Goal: Navigation & Orientation: Find specific page/section

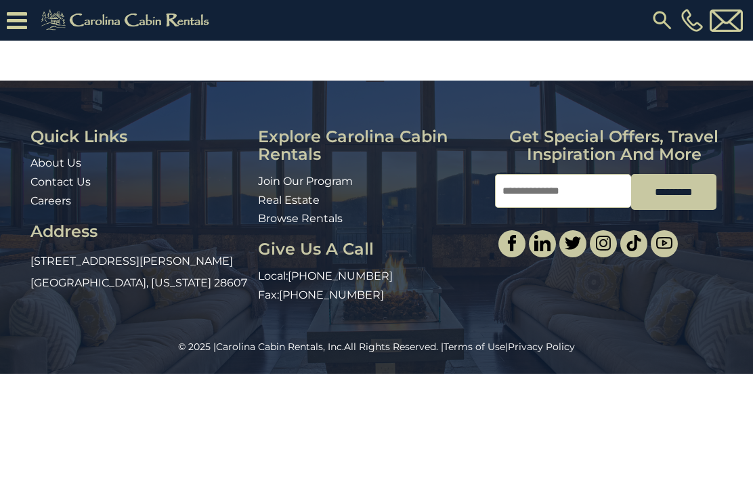
click at [89, 184] on link "Contact Us" at bounding box center [60, 181] width 60 height 13
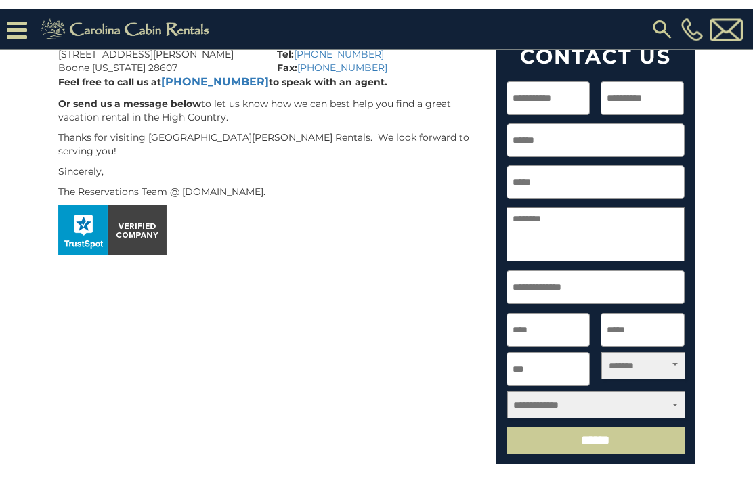
scroll to position [276, 0]
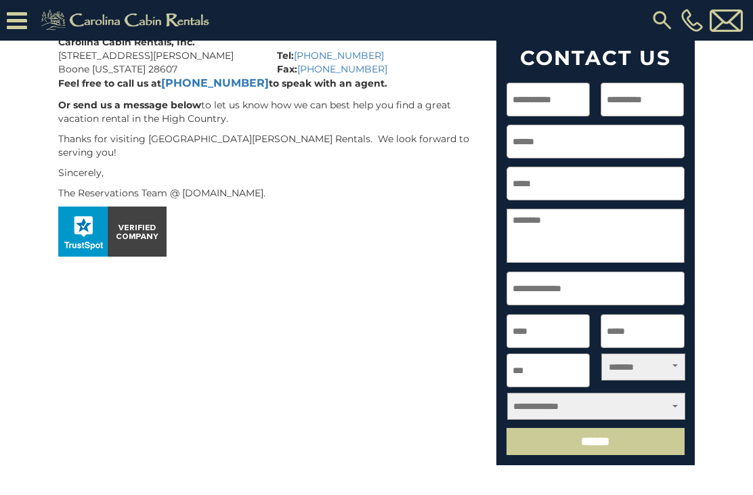
click at [546, 411] on select "**********" at bounding box center [596, 406] width 178 height 27
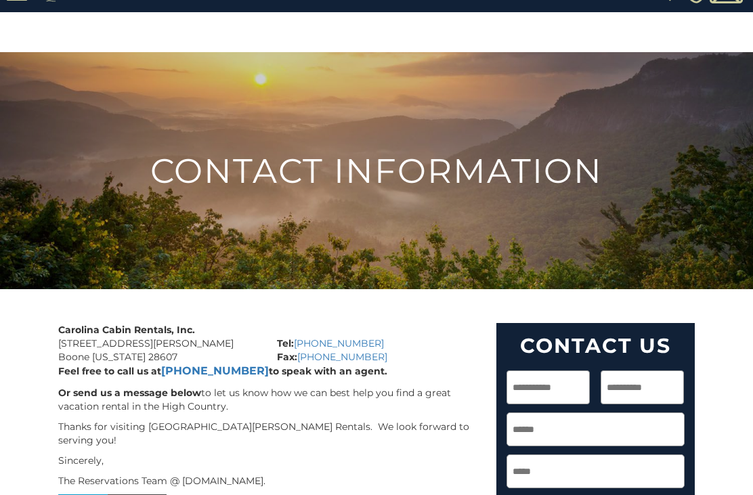
scroll to position [0, 0]
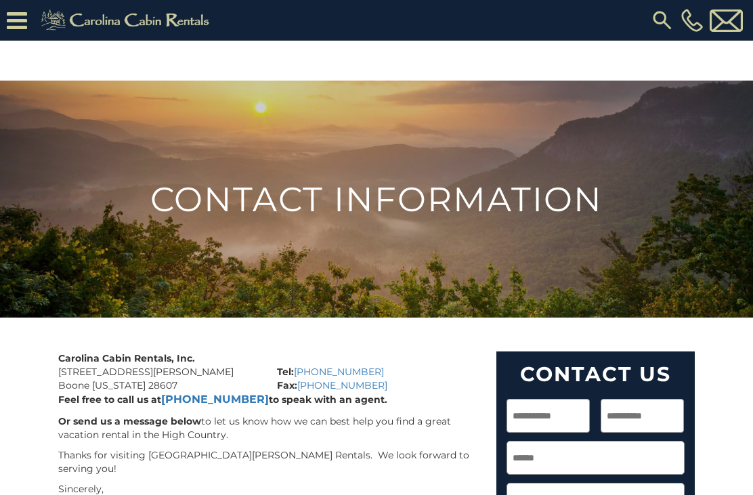
click at [22, 18] on icon at bounding box center [17, 21] width 20 height 24
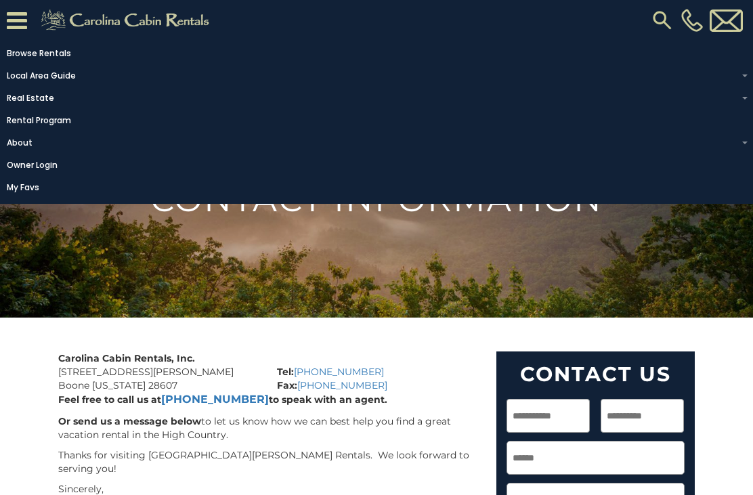
click at [68, 129] on link "Rental Program" at bounding box center [373, 120] width 747 height 19
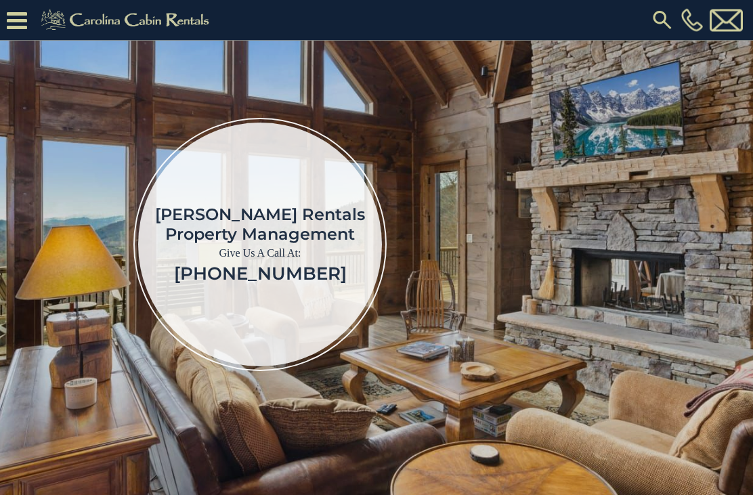
scroll to position [122, 0]
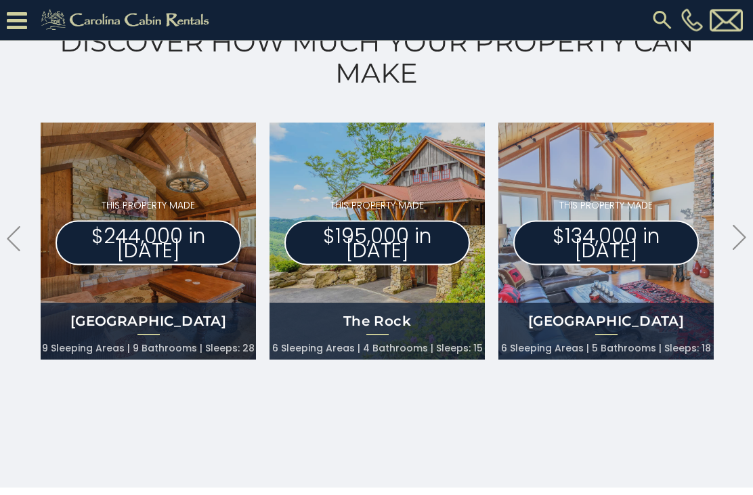
scroll to position [758, 0]
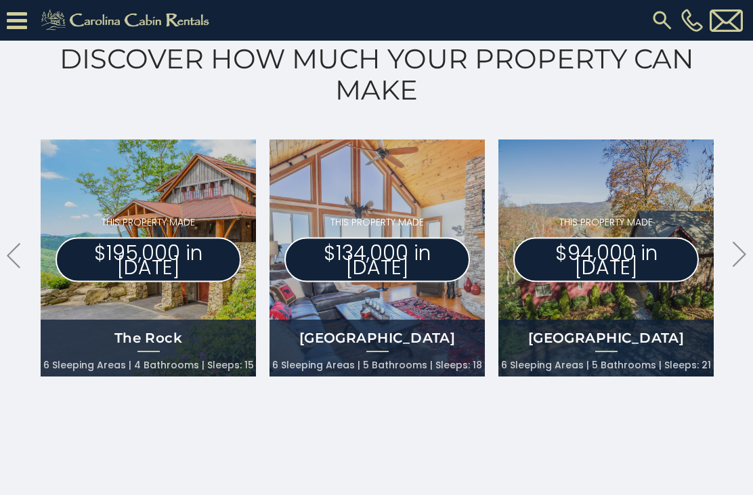
click at [728, 259] on div "Discover How Much Your Property Can Make .arrowLeft .st0{fill:#929292;} .arrowR…" at bounding box center [376, 220] width 753 height 570
click at [735, 253] on icon ".arrowRight .st0{fill:#929292;}" at bounding box center [740, 254] width 14 height 25
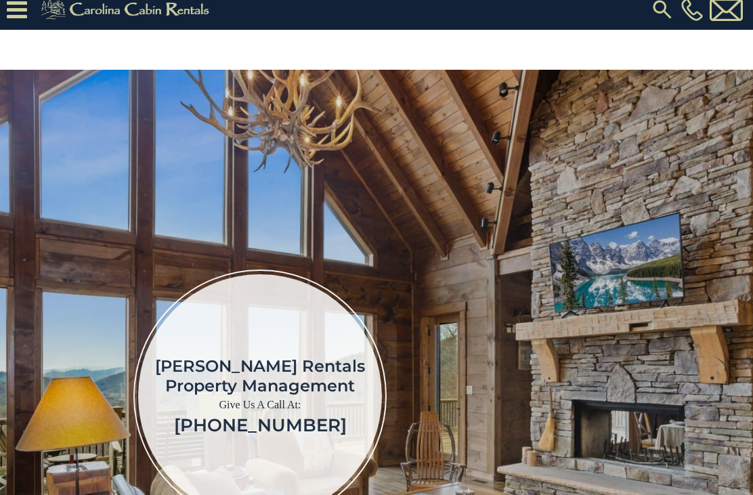
scroll to position [0, 0]
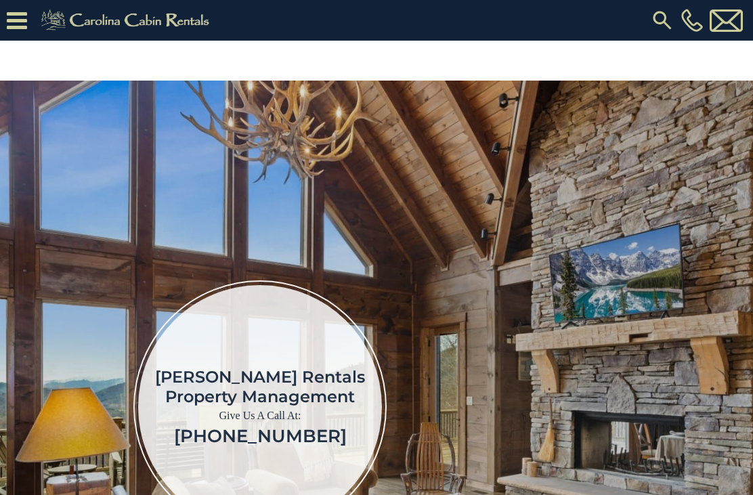
click at [26, 23] on icon at bounding box center [17, 21] width 20 height 24
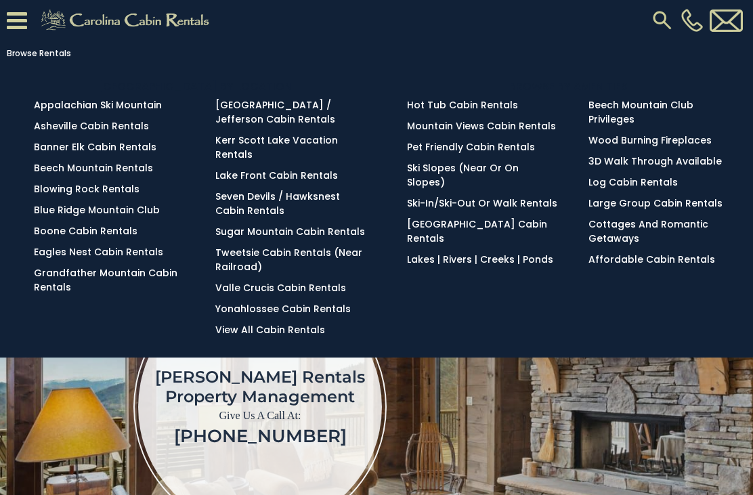
click at [696, 255] on link "Affordable Cabin Rentals" at bounding box center [652, 260] width 127 height 14
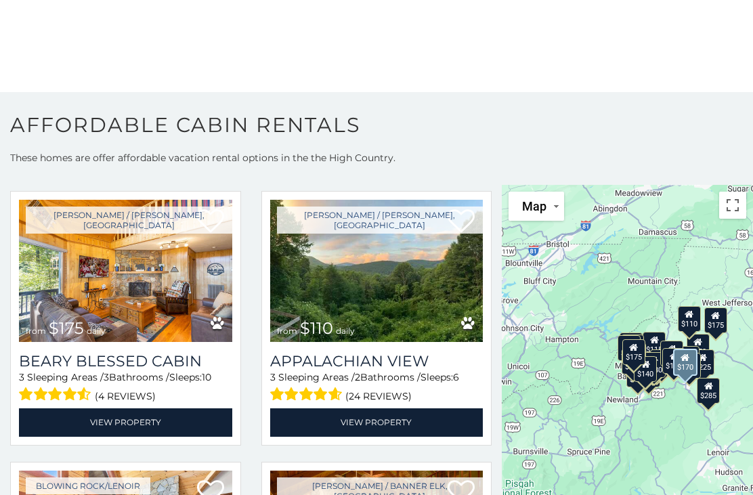
scroll to position [2269, 0]
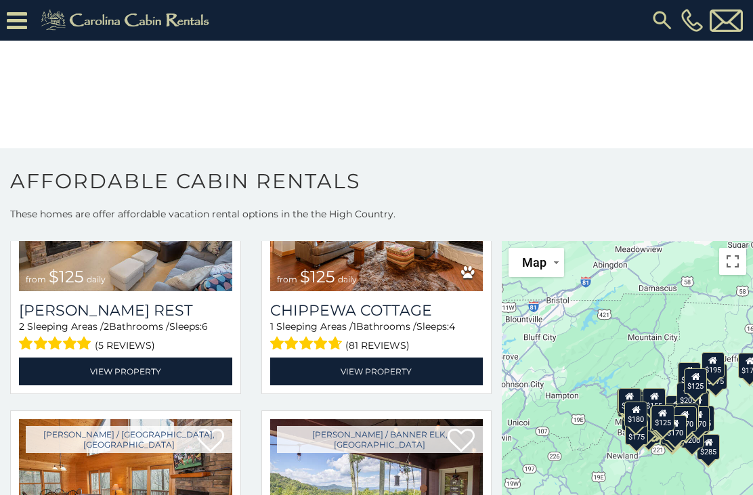
click at [137, 16] on img at bounding box center [127, 20] width 187 height 27
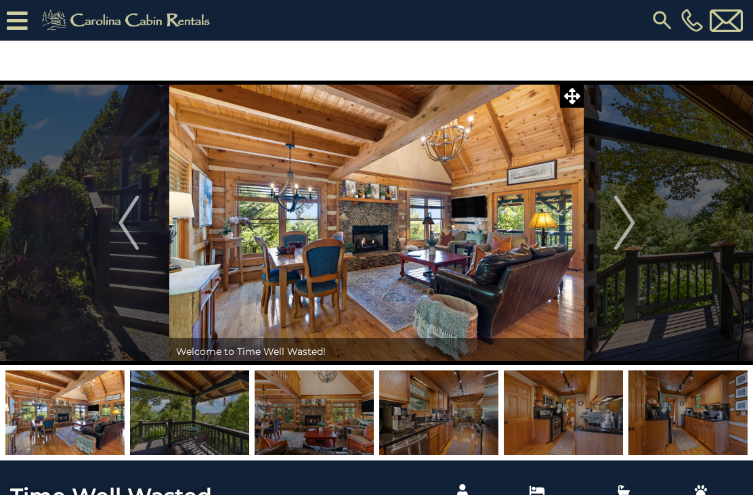
click at [617, 224] on img "Next" at bounding box center [624, 223] width 20 height 54
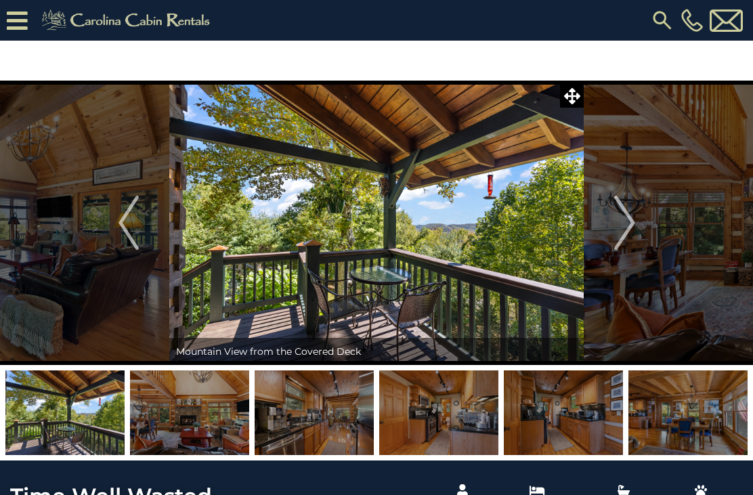
click at [635, 224] on button "Next" at bounding box center [625, 223] width 82 height 285
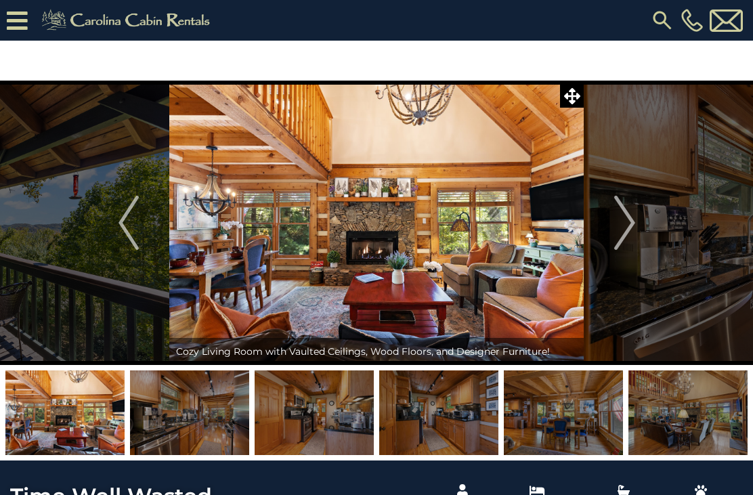
click at [624, 228] on img "Next" at bounding box center [624, 223] width 20 height 54
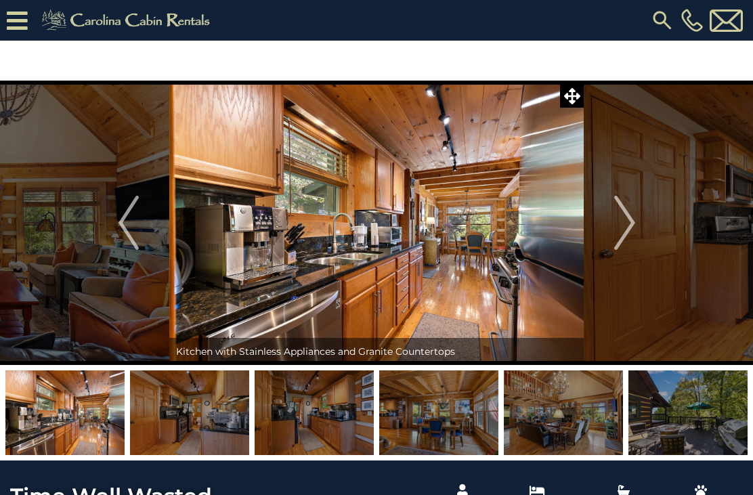
click at [627, 219] on img "Next" at bounding box center [624, 223] width 20 height 54
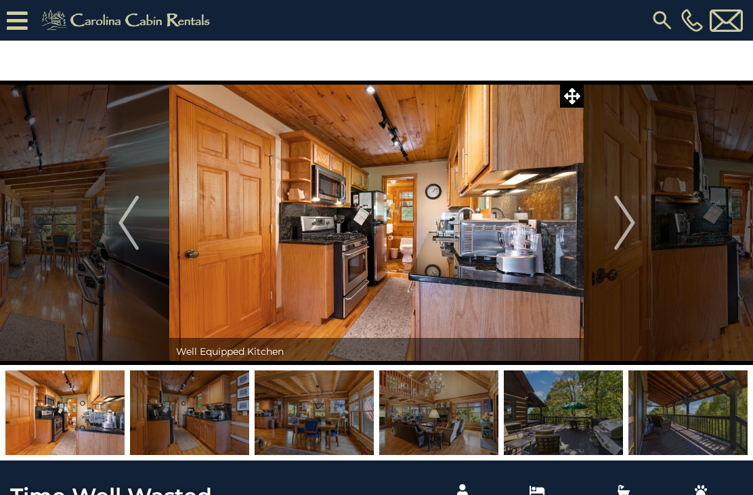
click at [629, 227] on img "Next" at bounding box center [624, 223] width 20 height 54
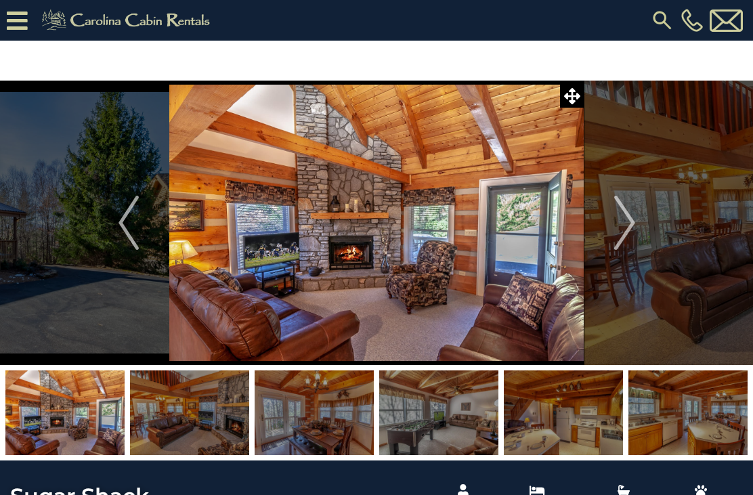
click at [625, 222] on img "Next" at bounding box center [624, 223] width 20 height 54
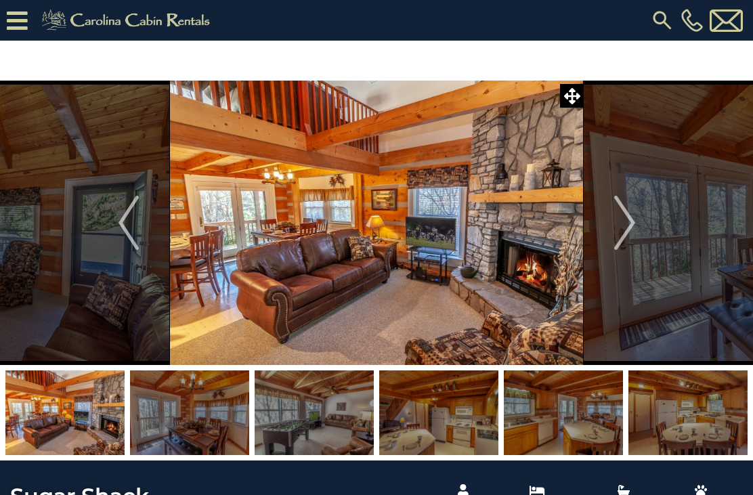
click at [143, 237] on button "Previous" at bounding box center [128, 223] width 82 height 285
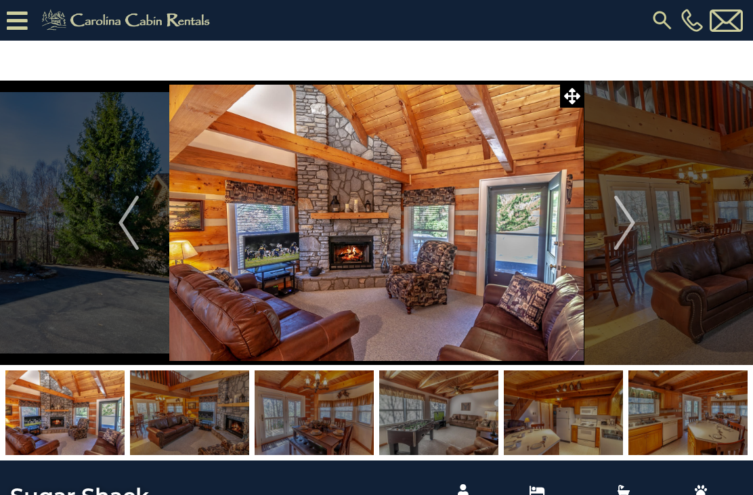
click at [619, 237] on img "Next" at bounding box center [624, 223] width 20 height 54
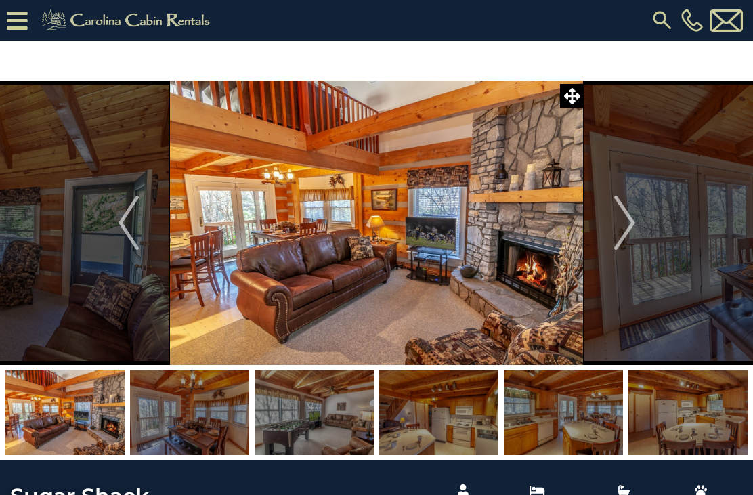
click at [616, 223] on img "Next" at bounding box center [624, 223] width 20 height 54
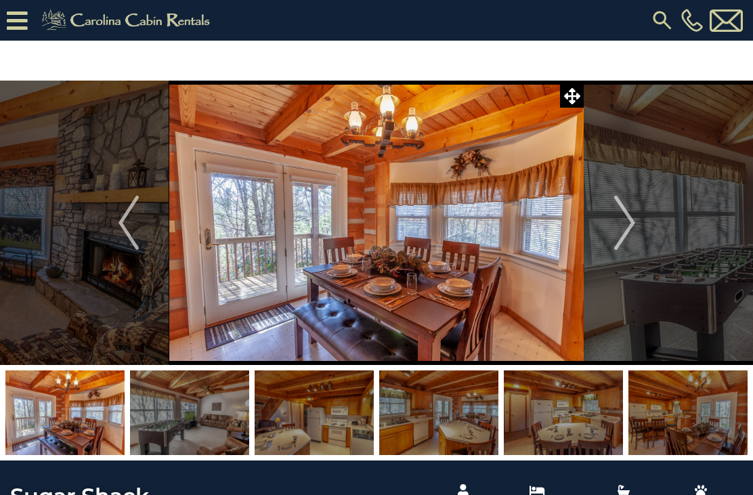
click at [627, 220] on img "Next" at bounding box center [624, 223] width 20 height 54
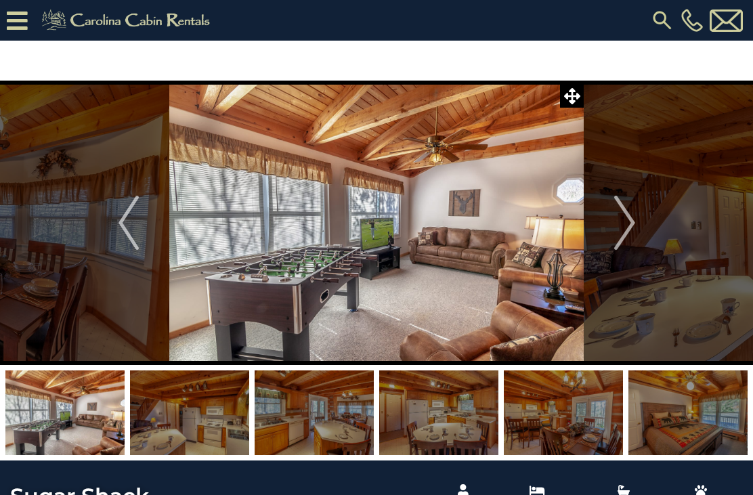
click at [608, 205] on button "Next" at bounding box center [625, 223] width 82 height 285
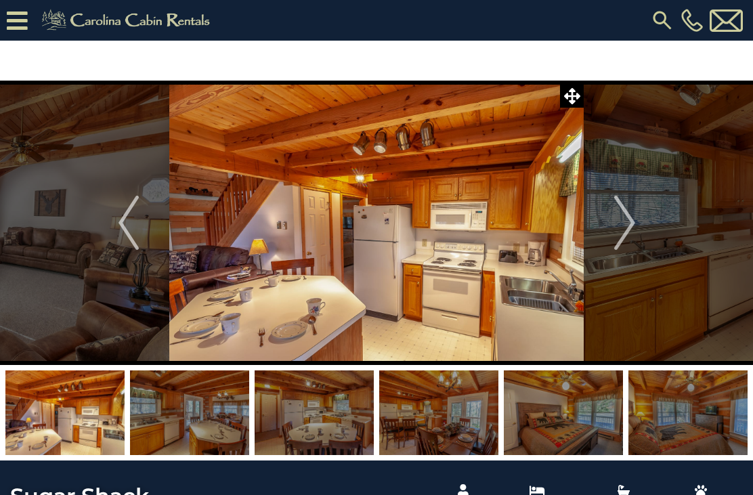
click at [621, 227] on img "Next" at bounding box center [624, 223] width 20 height 54
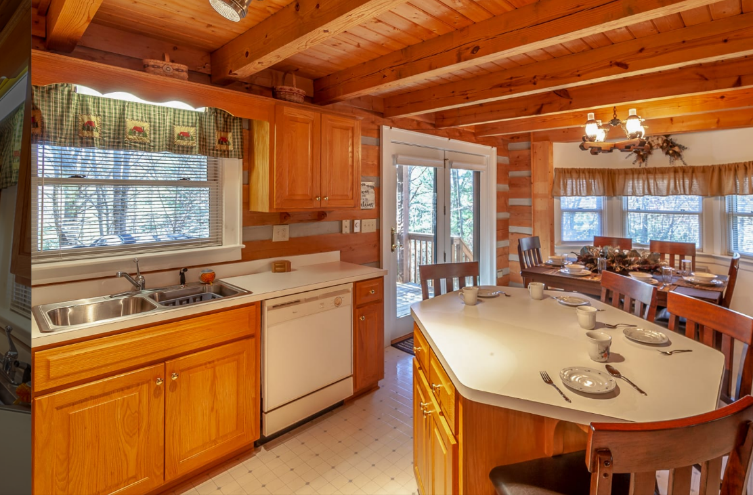
scroll to position [54, 0]
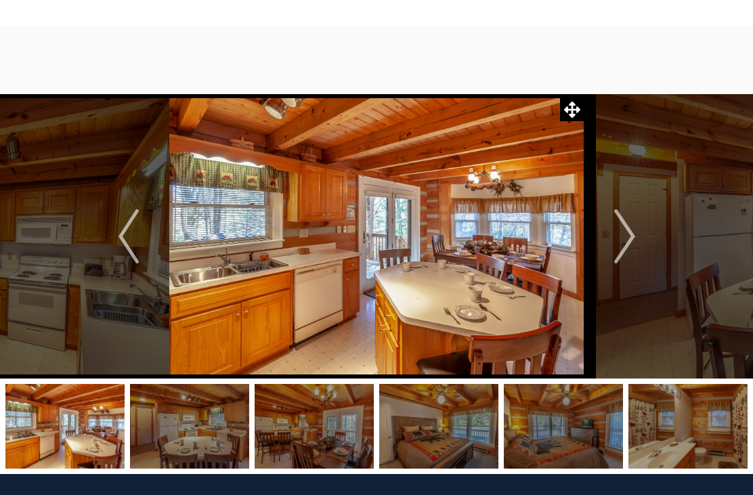
click at [627, 238] on img "Next" at bounding box center [624, 236] width 20 height 54
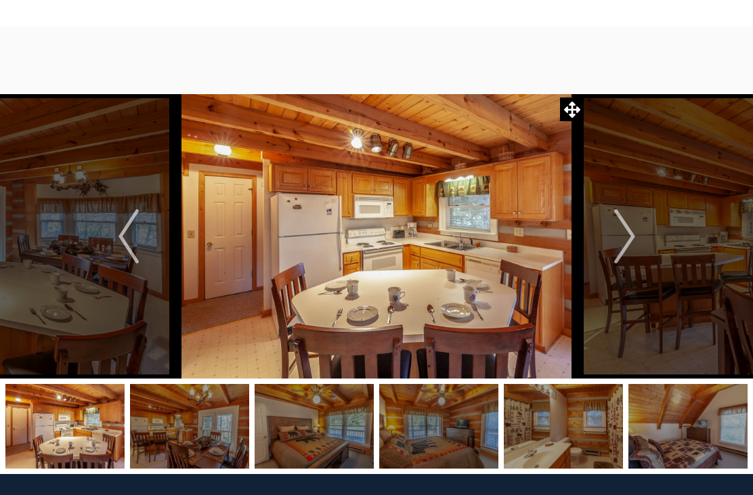
click at [620, 230] on img "Next" at bounding box center [624, 236] width 20 height 54
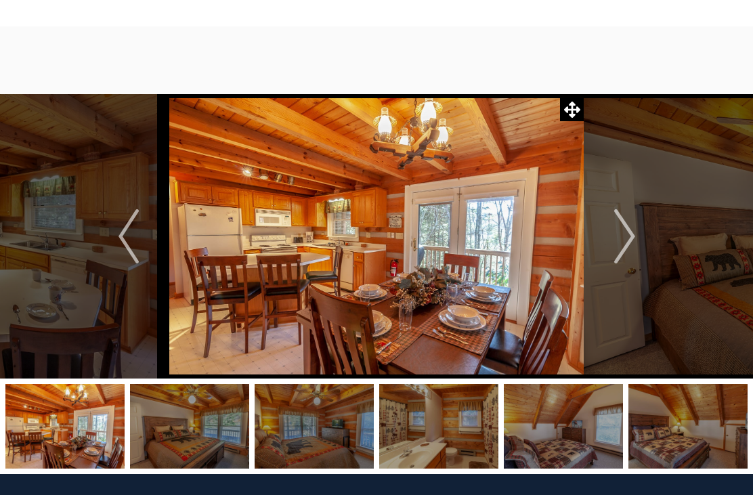
click at [633, 238] on img "Next" at bounding box center [624, 236] width 20 height 54
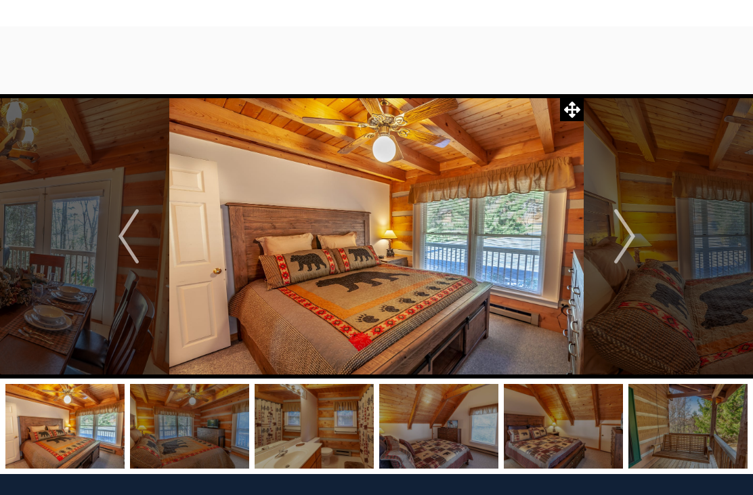
click at [135, 237] on img "Previous" at bounding box center [129, 236] width 20 height 54
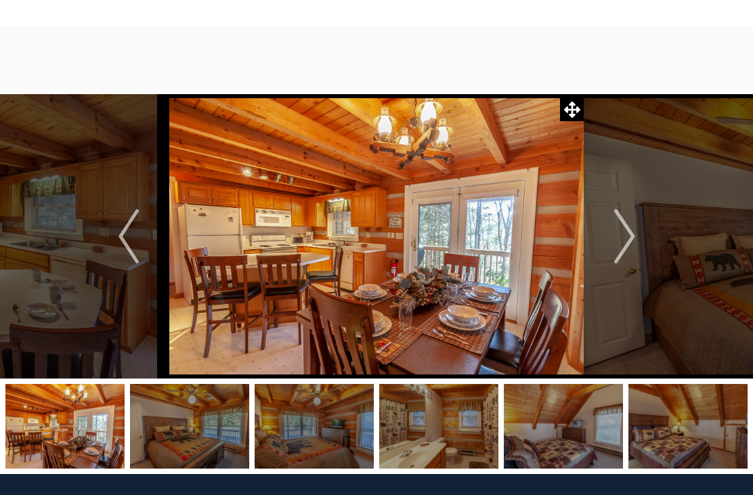
click at [130, 243] on img "Previous" at bounding box center [129, 236] width 20 height 54
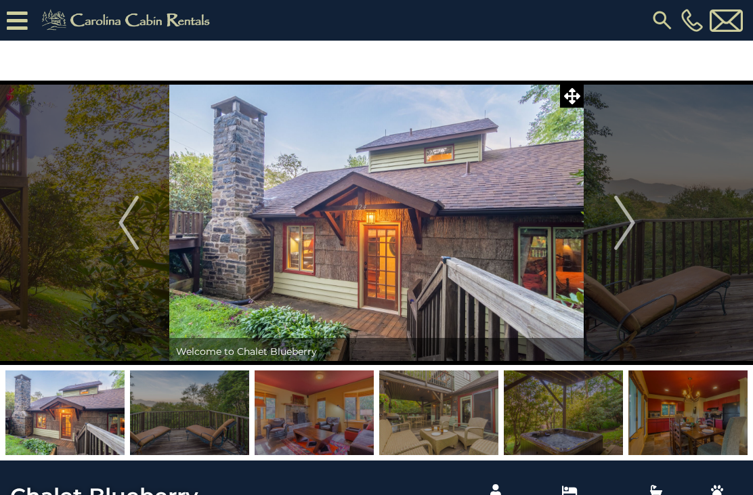
click at [621, 217] on img "Next" at bounding box center [624, 223] width 20 height 54
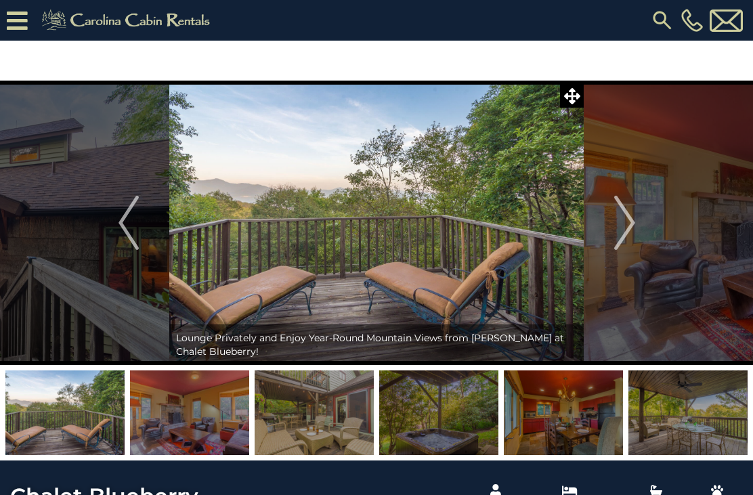
click at [627, 219] on img "Next" at bounding box center [624, 223] width 20 height 54
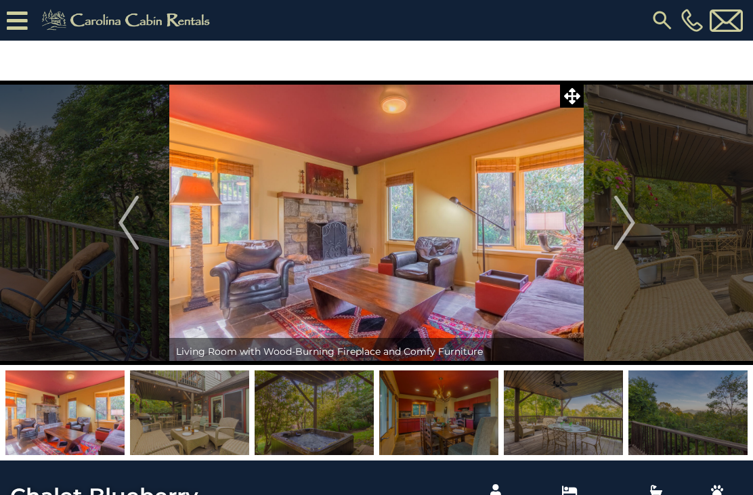
click at [129, 232] on img "Previous" at bounding box center [129, 223] width 20 height 54
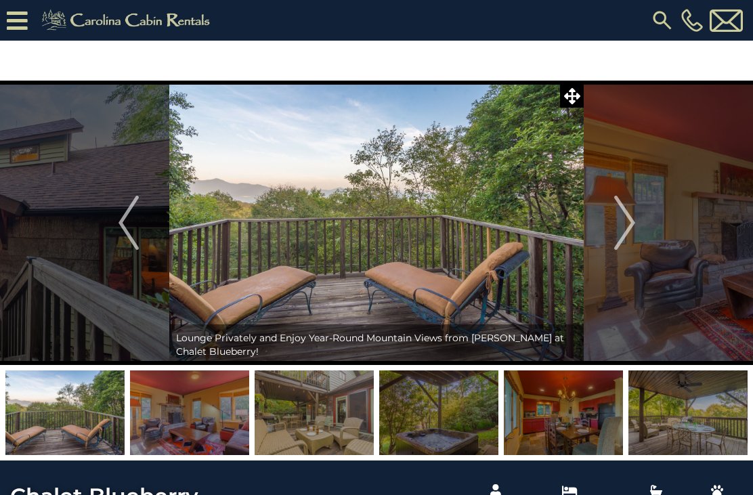
click at [619, 230] on img "Next" at bounding box center [624, 223] width 20 height 54
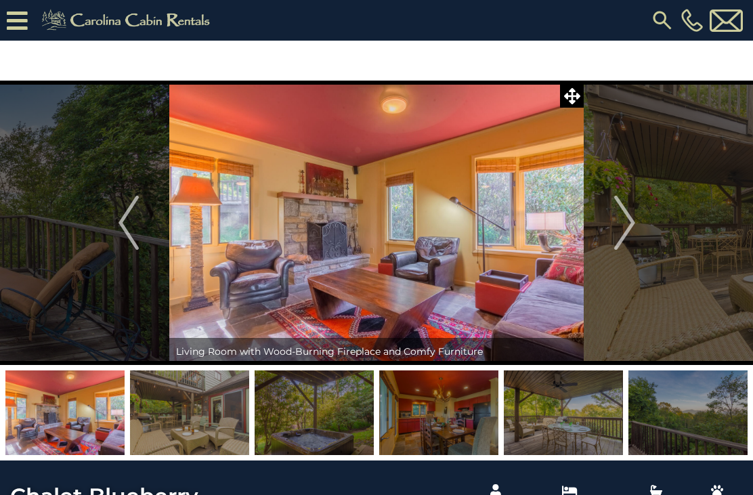
click at [631, 220] on img "Next" at bounding box center [624, 223] width 20 height 54
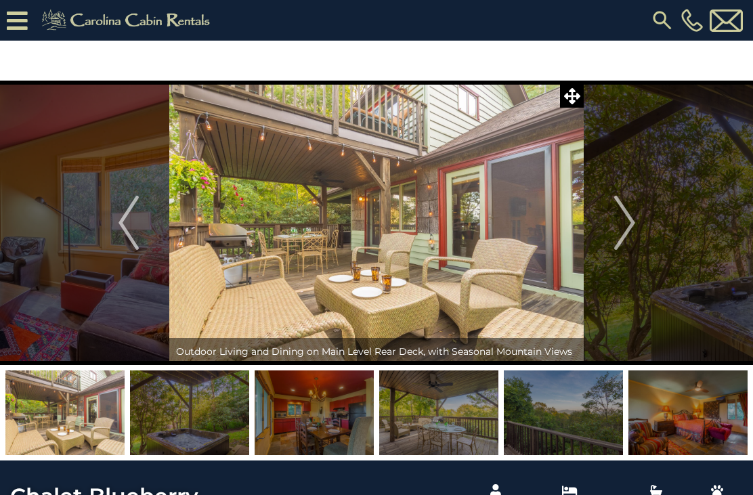
click at [630, 220] on img "Next" at bounding box center [624, 223] width 20 height 54
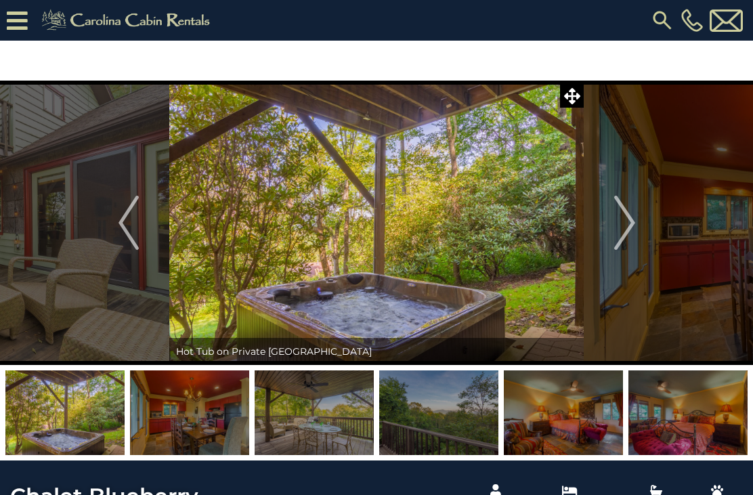
click at [625, 225] on img "Next" at bounding box center [624, 223] width 20 height 54
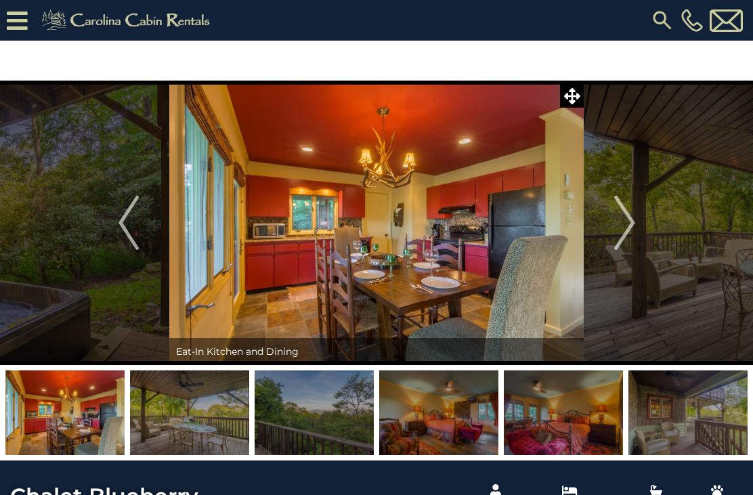
click at [627, 230] on img "Next" at bounding box center [624, 223] width 20 height 54
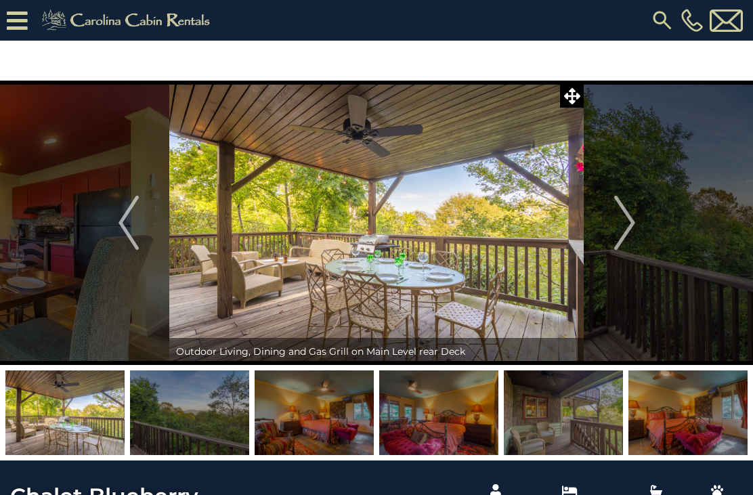
click at [610, 228] on button "Next" at bounding box center [625, 223] width 82 height 285
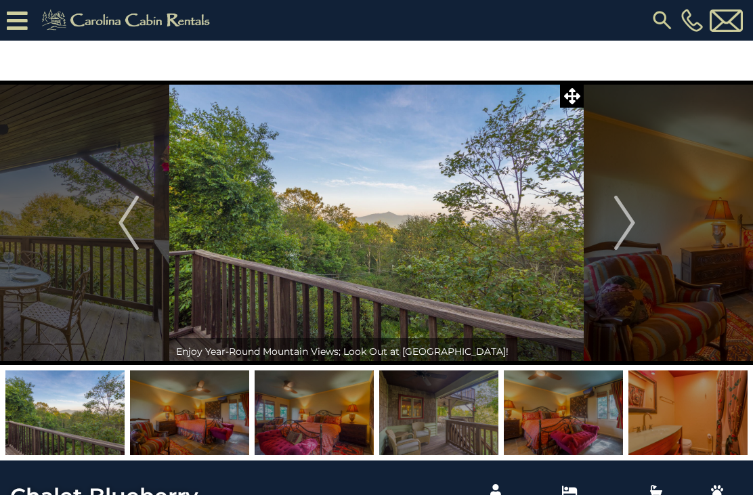
click at [628, 222] on img "Next" at bounding box center [624, 223] width 20 height 54
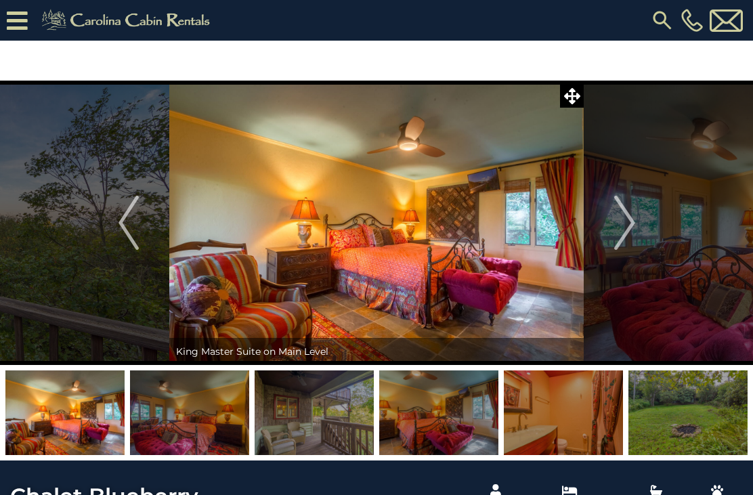
click at [627, 223] on img "Next" at bounding box center [624, 223] width 20 height 54
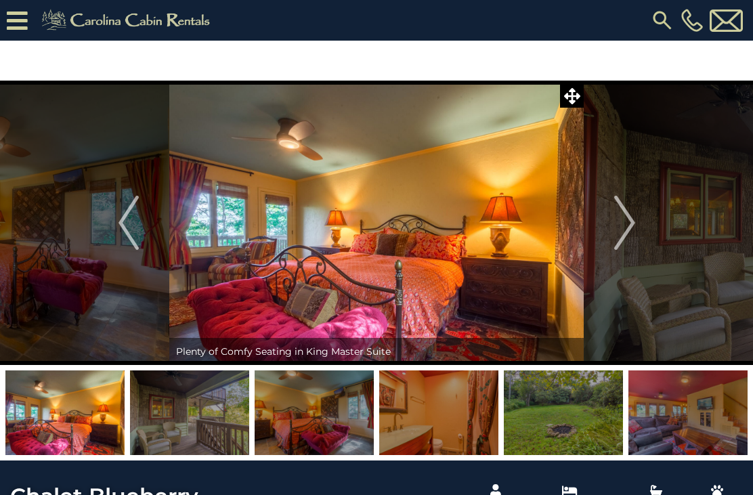
click at [621, 229] on img "Next" at bounding box center [624, 223] width 20 height 54
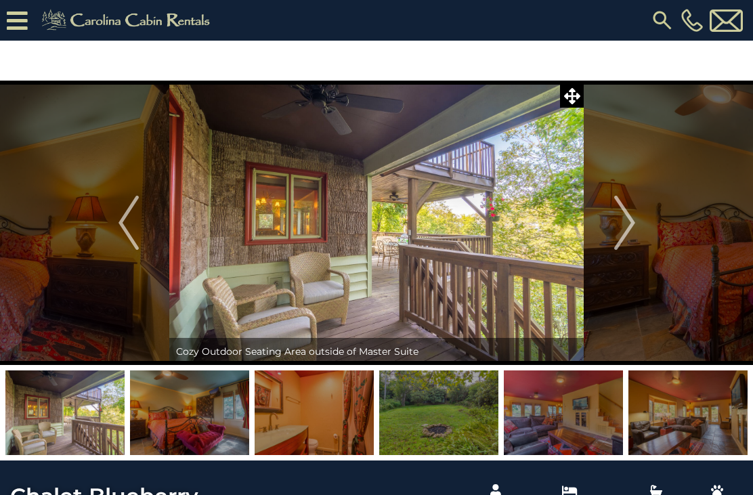
click at [629, 232] on img "Next" at bounding box center [624, 223] width 20 height 54
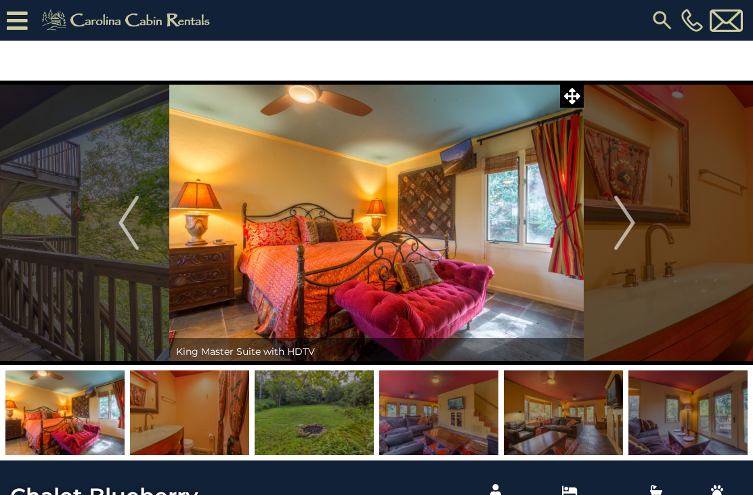
click at [113, 231] on button "Previous" at bounding box center [128, 223] width 82 height 285
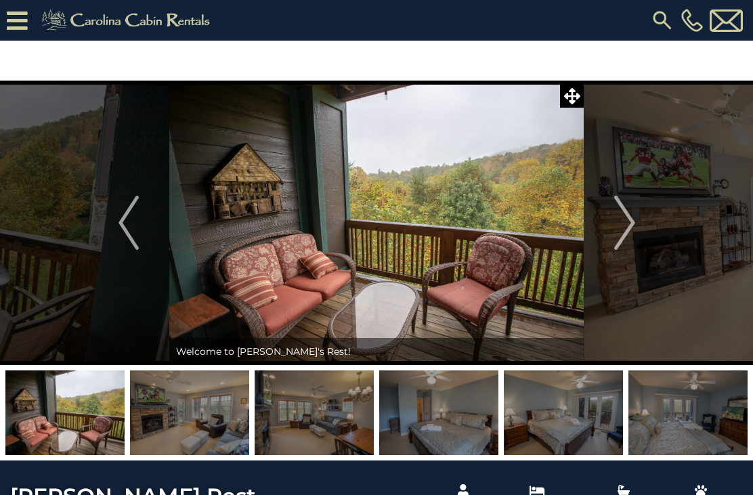
click at [623, 221] on img "Next" at bounding box center [624, 223] width 20 height 54
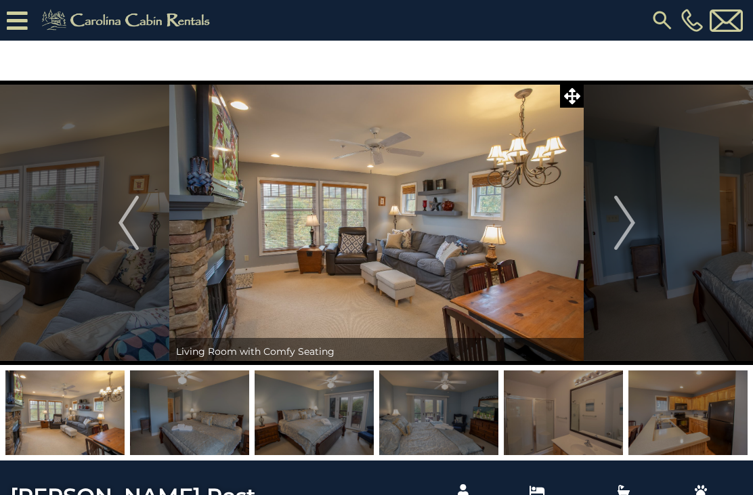
click at [612, 224] on button "Next" at bounding box center [625, 223] width 82 height 285
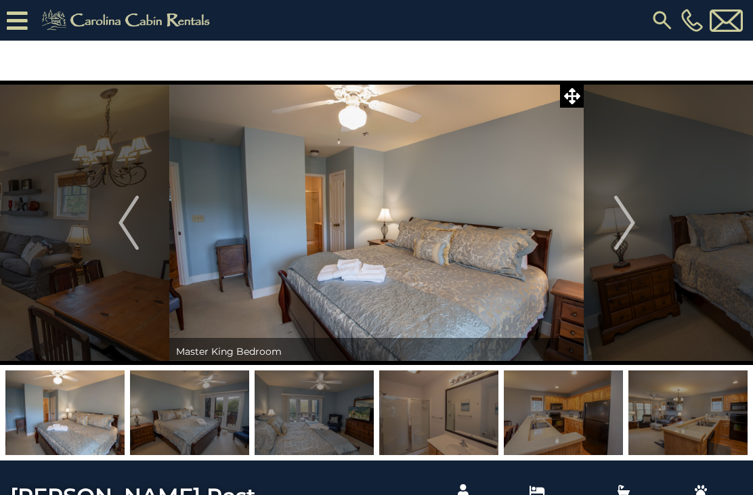
click at [630, 218] on img "Next" at bounding box center [624, 223] width 20 height 54
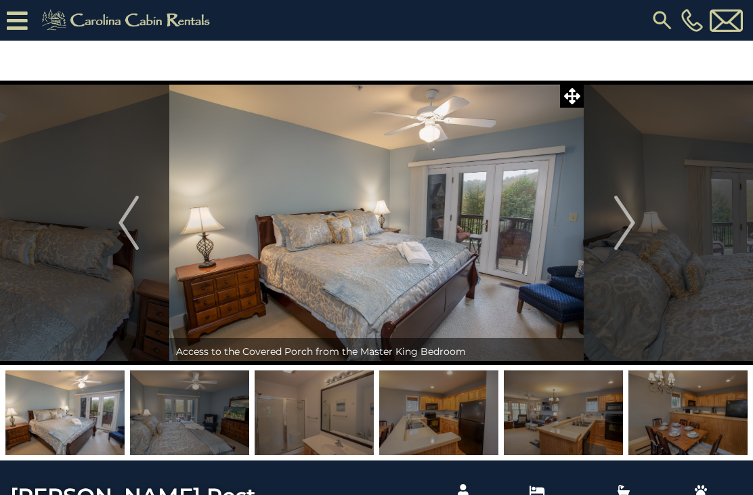
click at [624, 222] on img "Next" at bounding box center [624, 223] width 20 height 54
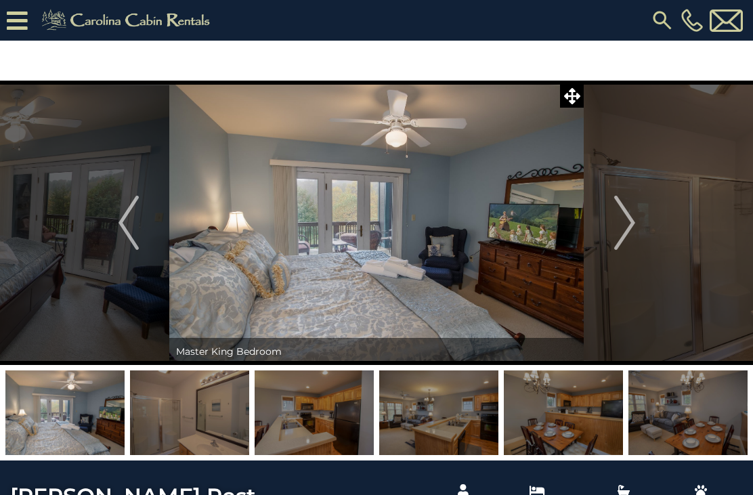
click at [626, 222] on img "Next" at bounding box center [624, 223] width 20 height 54
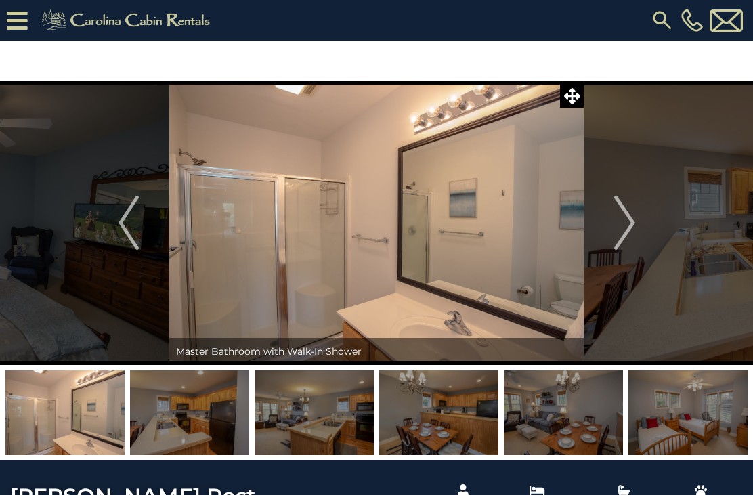
click at [131, 230] on img "Previous" at bounding box center [129, 223] width 20 height 54
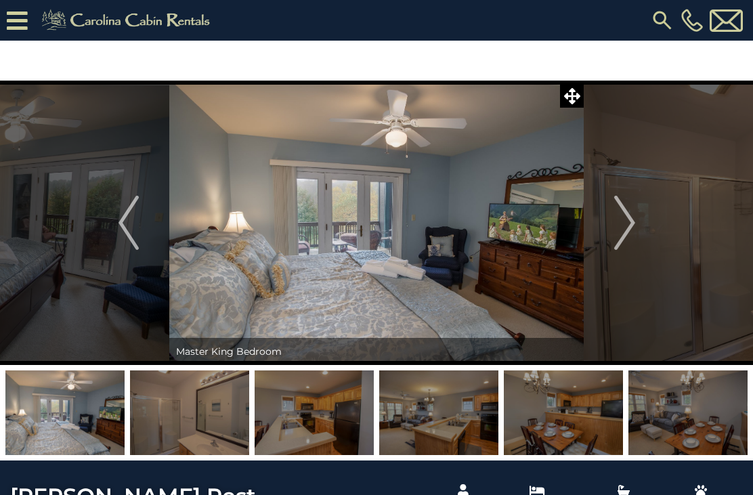
click at [623, 224] on img "Next" at bounding box center [624, 223] width 20 height 54
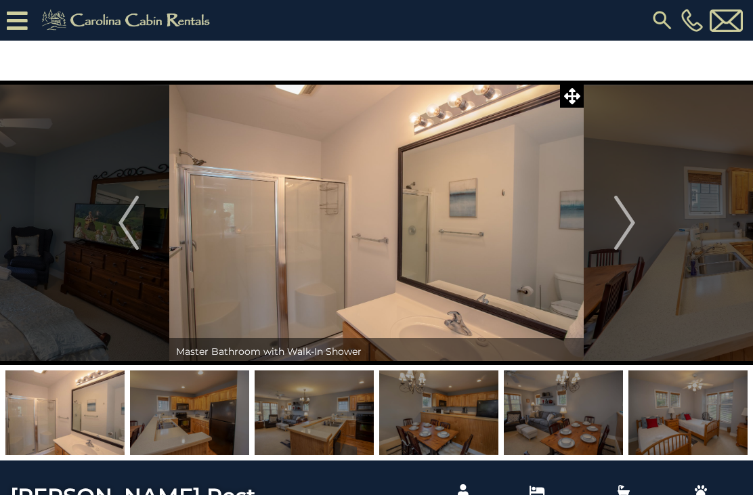
click at [627, 224] on img "Next" at bounding box center [624, 223] width 20 height 54
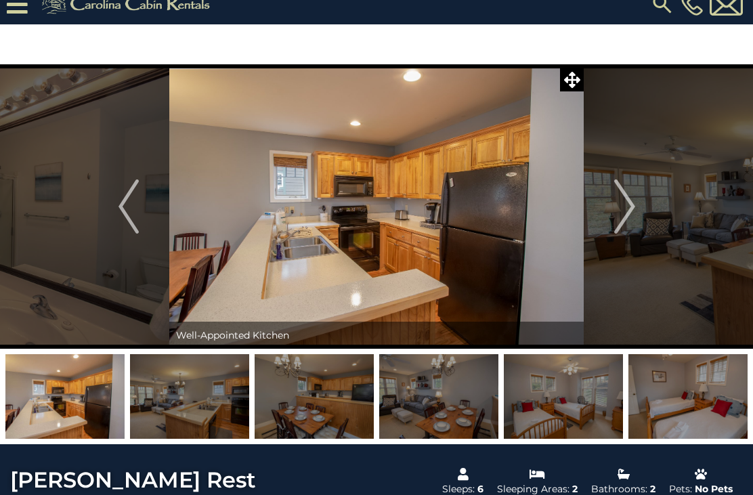
click at [628, 215] on img "Next" at bounding box center [624, 207] width 20 height 54
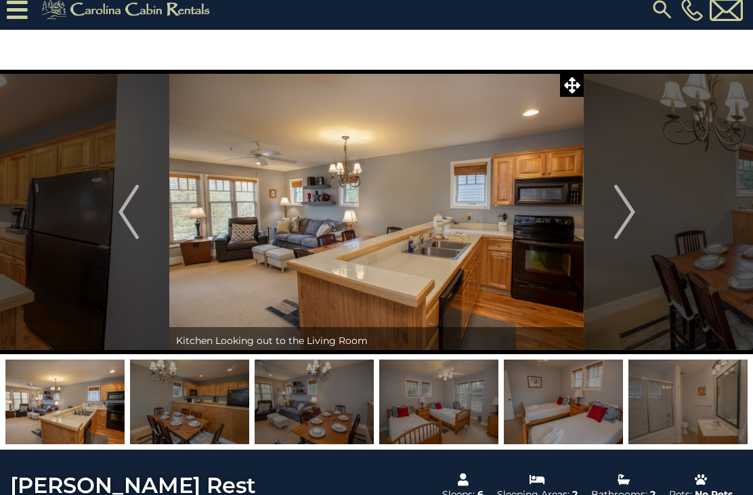
scroll to position [11, 0]
click at [619, 211] on img "Next" at bounding box center [624, 212] width 20 height 54
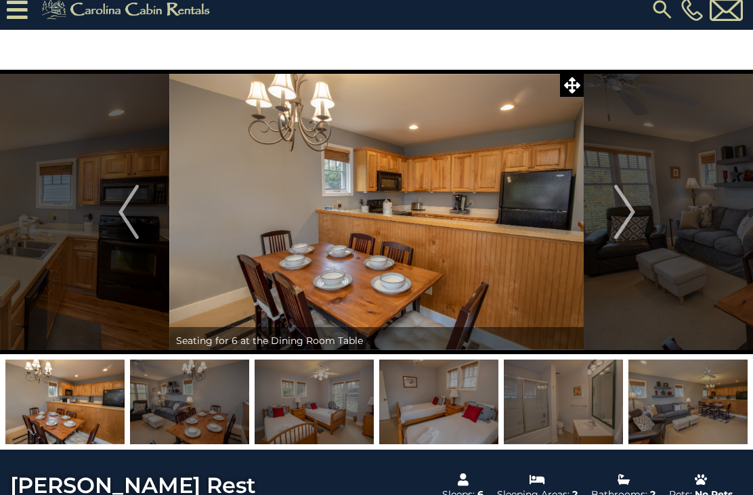
click at [616, 211] on img "Next" at bounding box center [624, 212] width 20 height 54
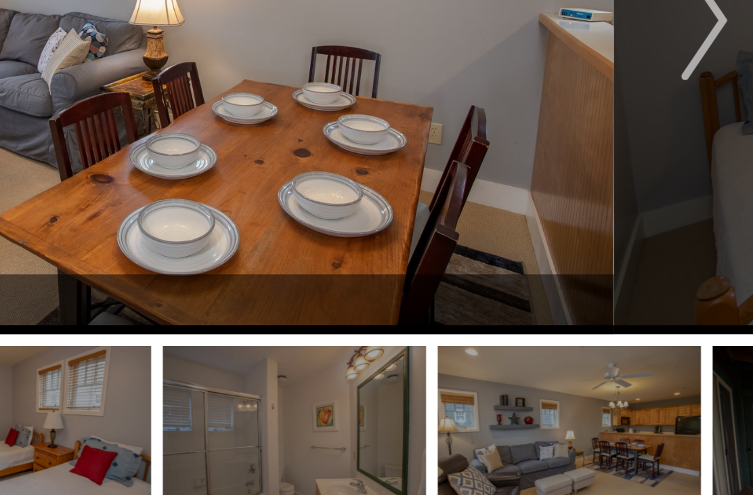
scroll to position [82, 0]
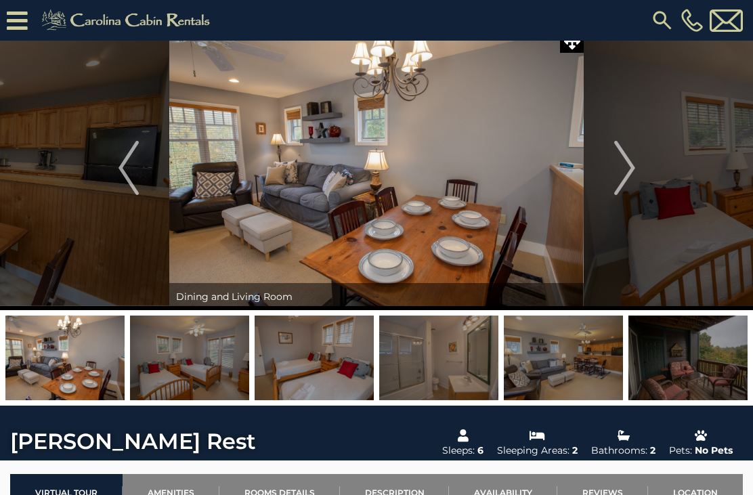
click at [619, 174] on img "Next" at bounding box center [624, 168] width 20 height 54
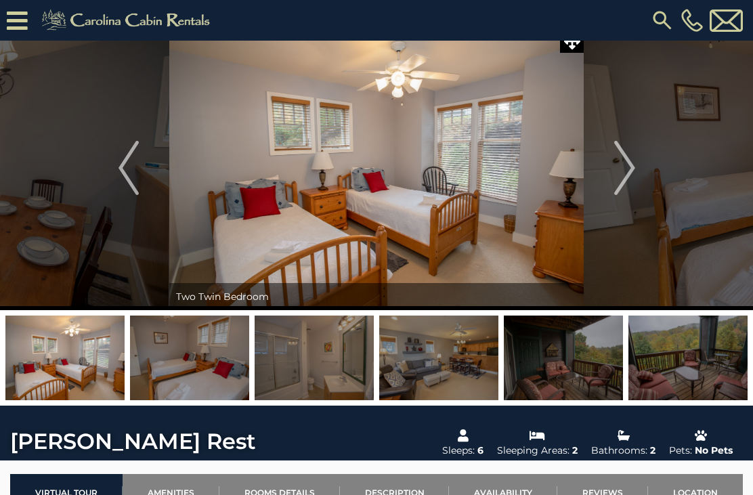
click at [625, 177] on img "Next" at bounding box center [624, 168] width 20 height 54
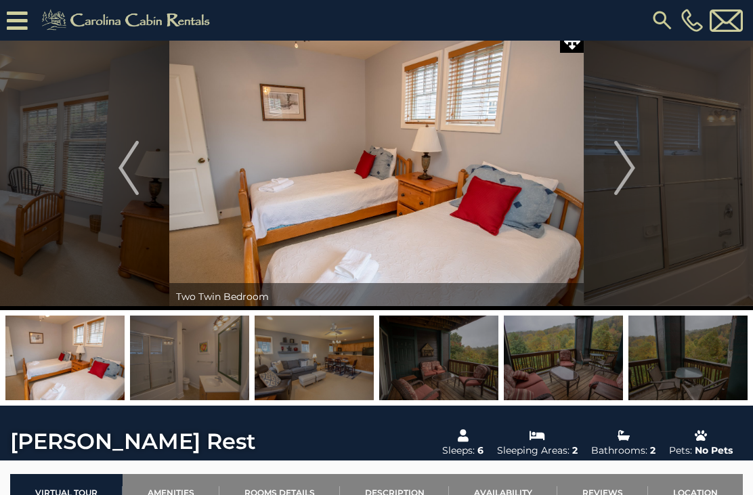
scroll to position [70, 0]
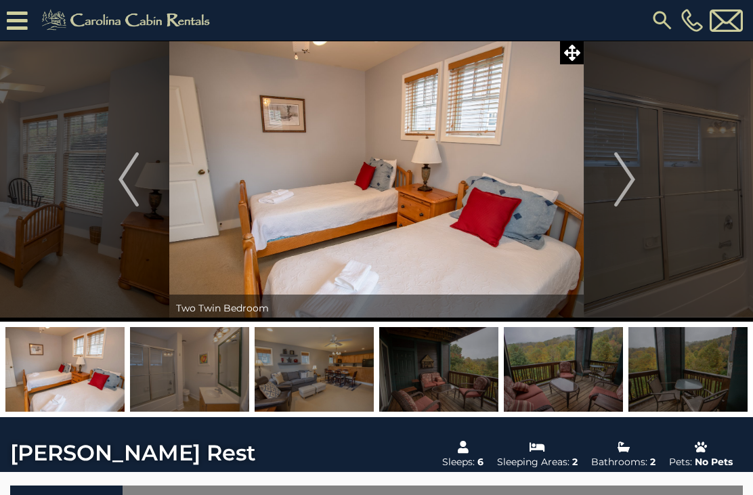
click at [627, 190] on img "Next" at bounding box center [624, 179] width 20 height 54
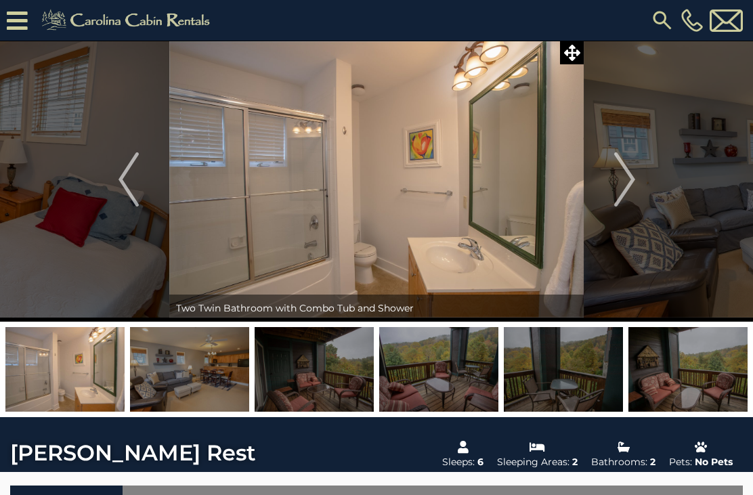
click at [620, 177] on img "Next" at bounding box center [624, 179] width 20 height 54
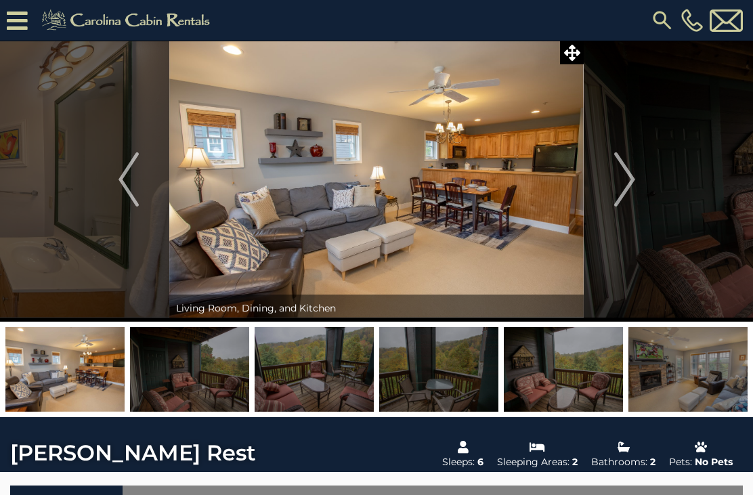
click at [622, 180] on img "Next" at bounding box center [624, 179] width 20 height 54
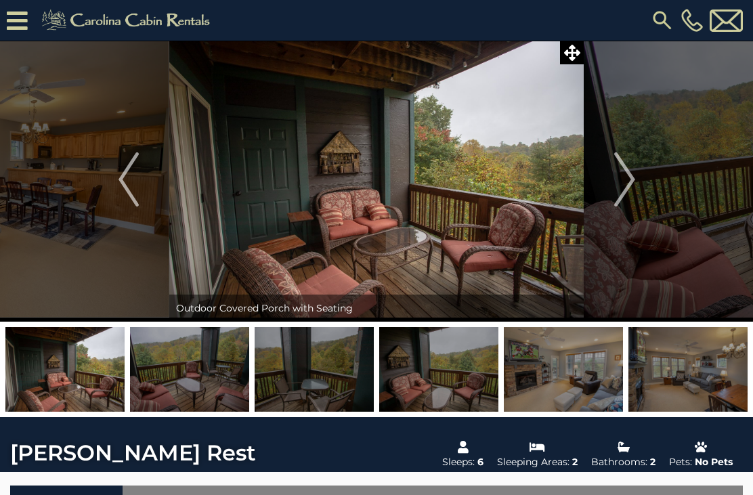
click at [621, 181] on img "Next" at bounding box center [624, 179] width 20 height 54
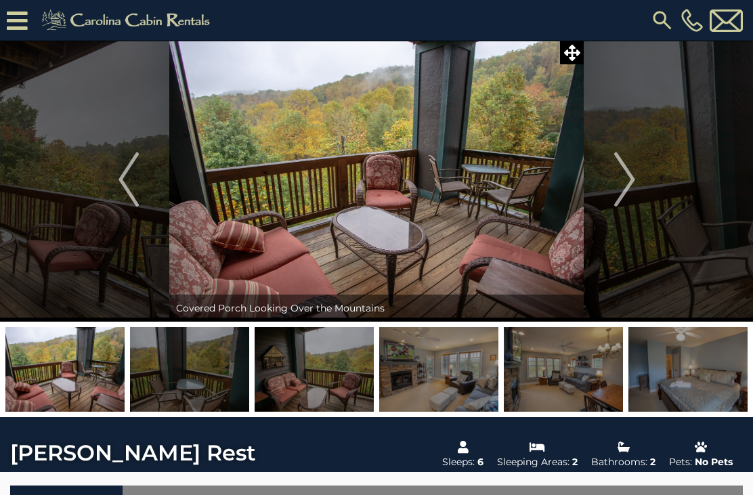
click at [131, 185] on img "Previous" at bounding box center [129, 179] width 20 height 54
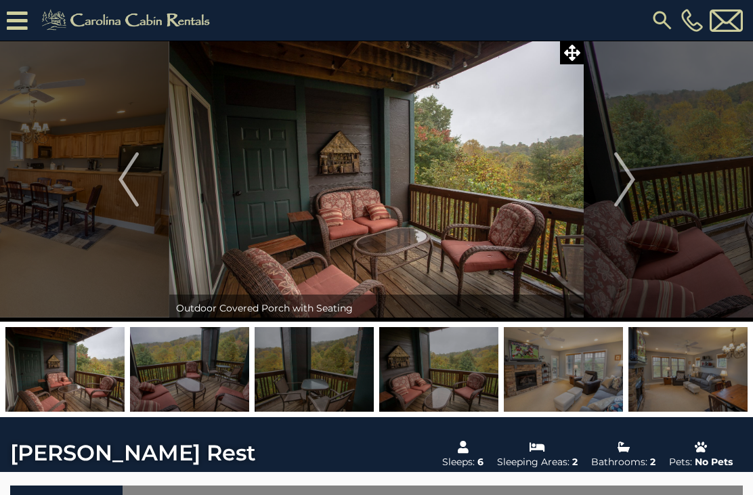
click at [620, 176] on img "Next" at bounding box center [624, 179] width 20 height 54
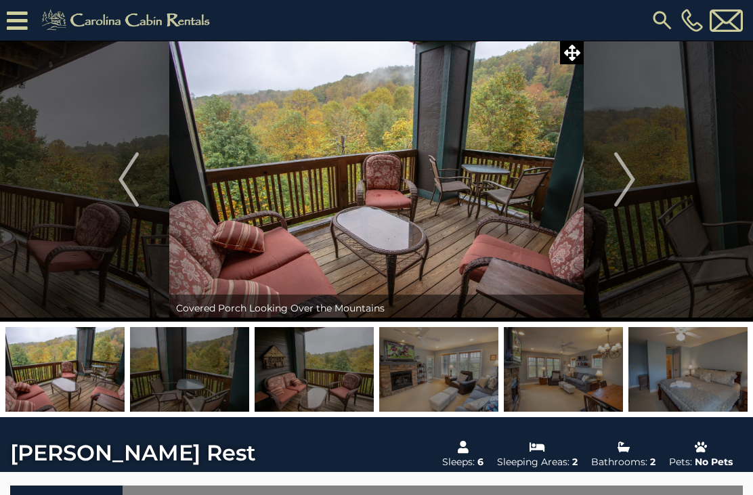
click at [628, 175] on img "Next" at bounding box center [624, 179] width 20 height 54
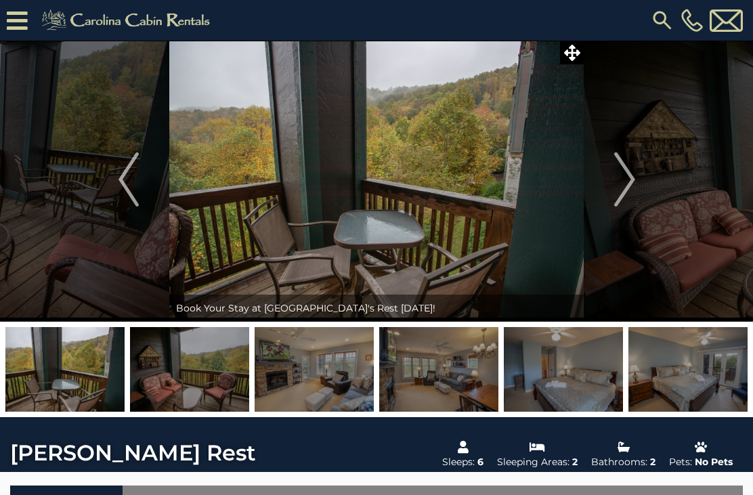
click at [619, 179] on img "Next" at bounding box center [624, 179] width 20 height 54
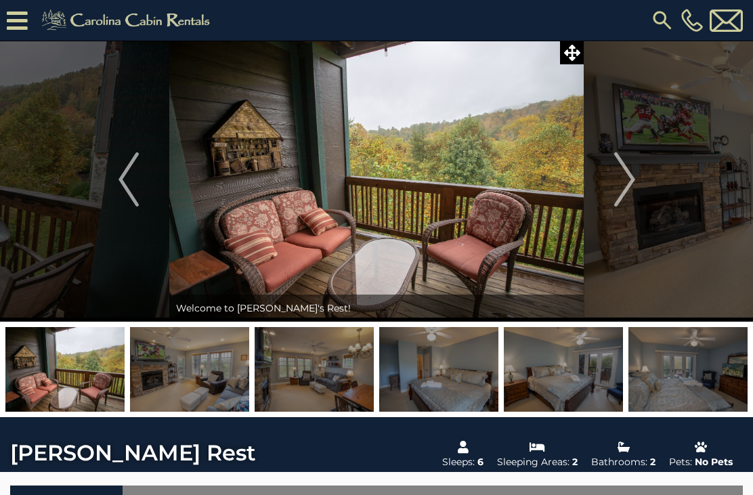
click at [631, 182] on img "Next" at bounding box center [624, 179] width 20 height 54
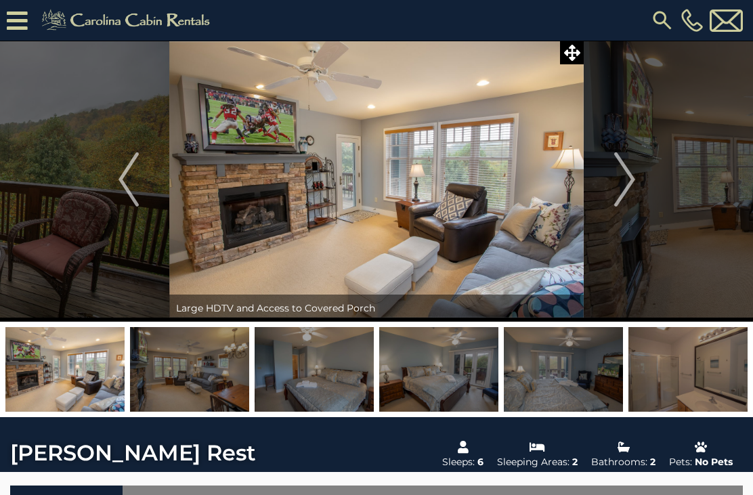
click at [628, 182] on img "Next" at bounding box center [624, 179] width 20 height 54
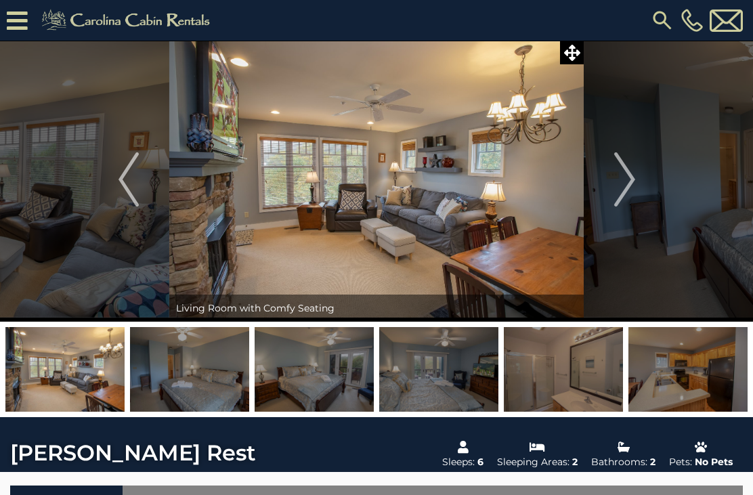
click at [629, 183] on img "Next" at bounding box center [624, 179] width 20 height 54
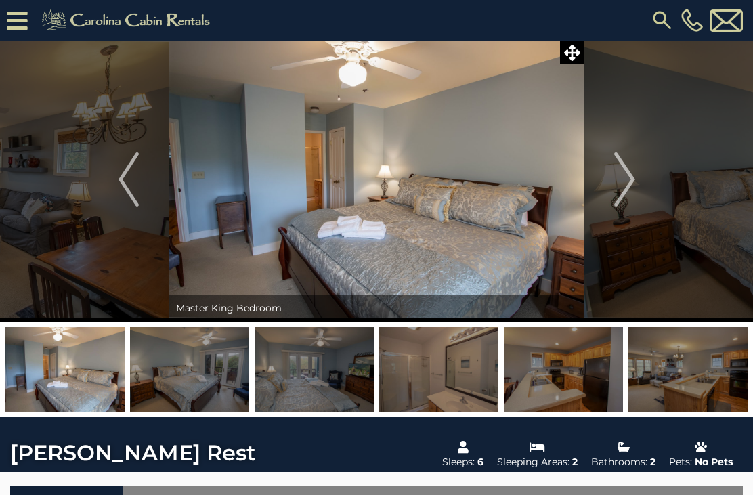
click at [641, 182] on button "Next" at bounding box center [625, 179] width 82 height 285
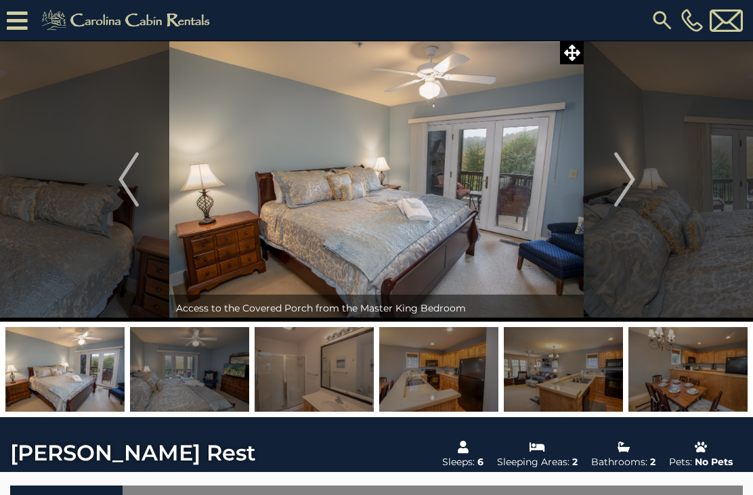
click at [640, 181] on button "Next" at bounding box center [625, 179] width 82 height 285
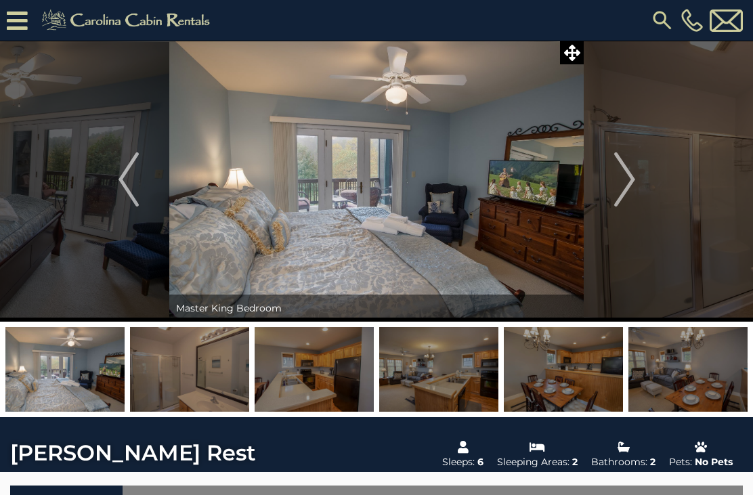
click at [625, 183] on img "Next" at bounding box center [624, 179] width 20 height 54
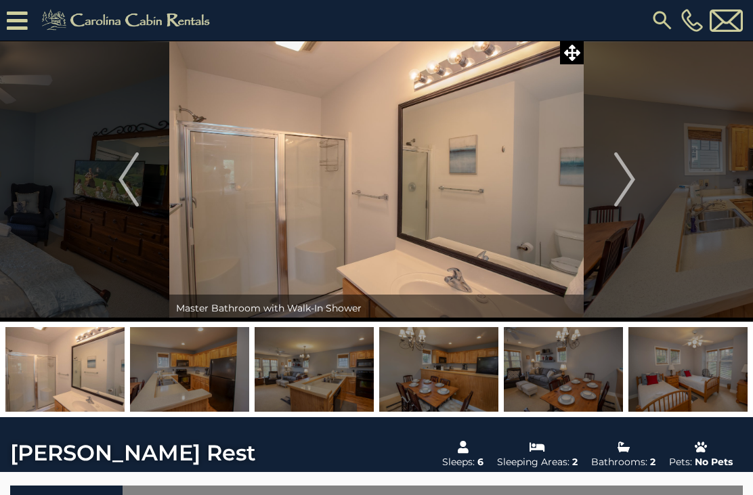
click at [639, 179] on button "Next" at bounding box center [625, 179] width 82 height 285
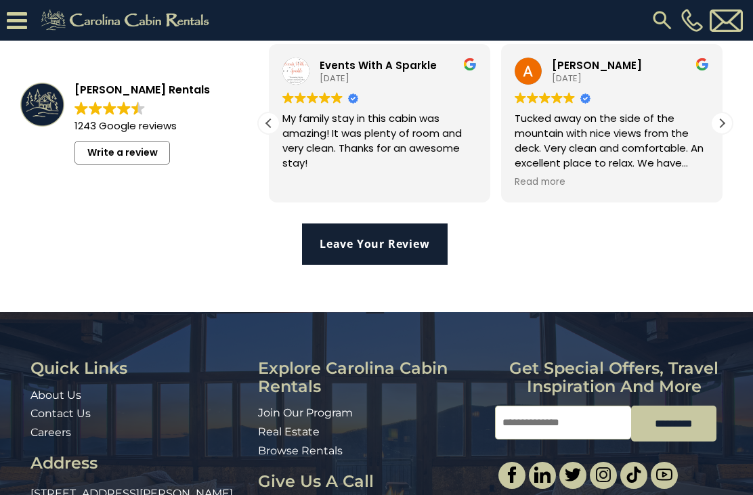
scroll to position [2666, 0]
